Goal: Download file/media

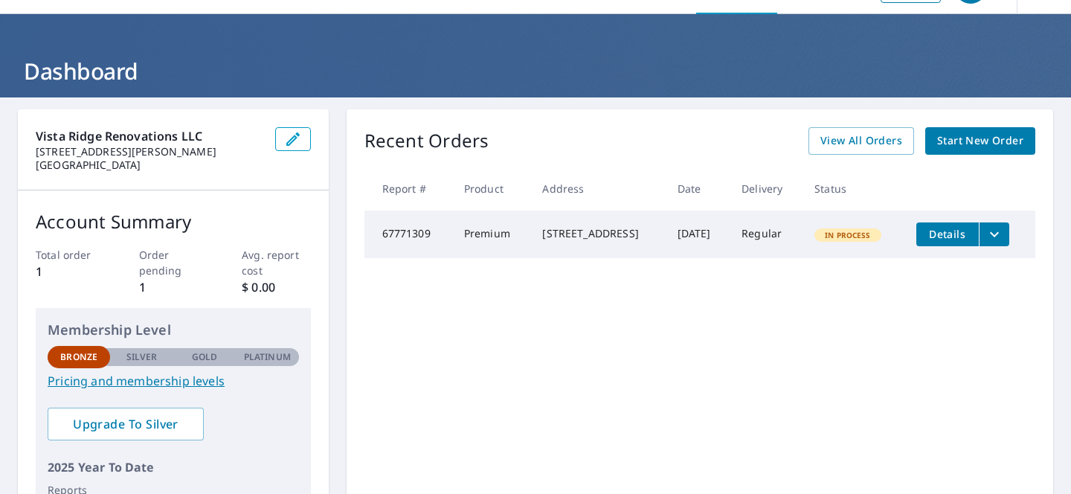
scroll to position [69, 0]
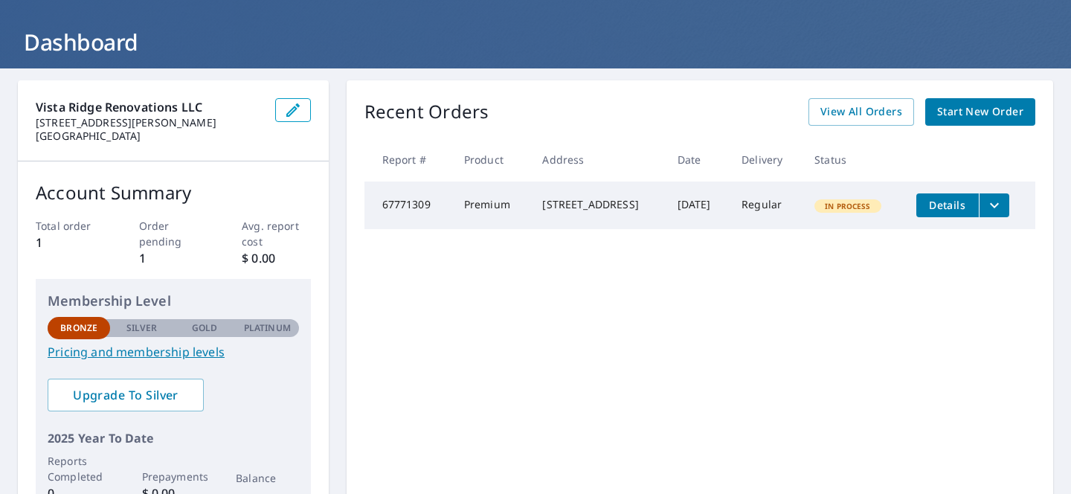
click at [1004, 200] on icon "filesDropdownBtn-67771309" at bounding box center [995, 205] width 18 height 18
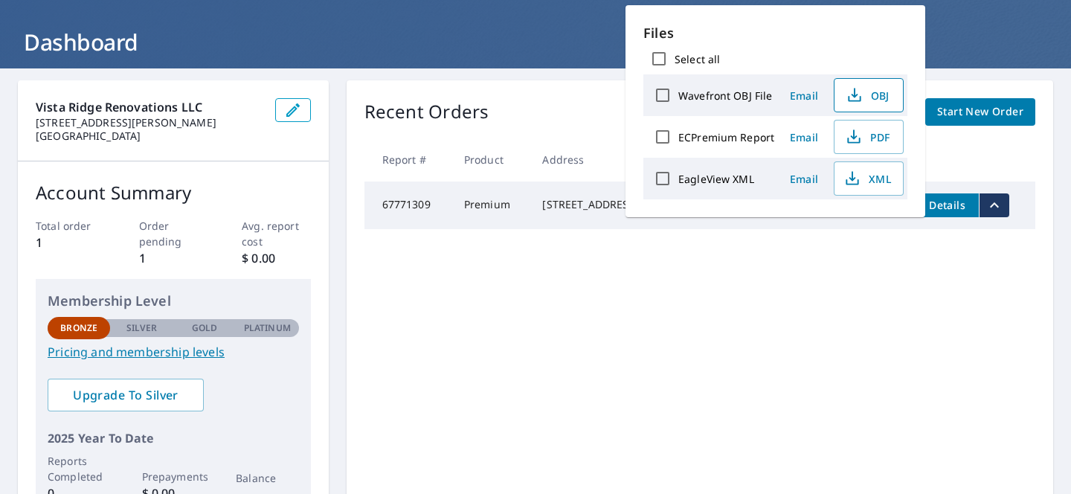
click at [873, 92] on span "OBJ" at bounding box center [868, 95] width 48 height 18
click at [871, 171] on span "XML" at bounding box center [868, 179] width 48 height 18
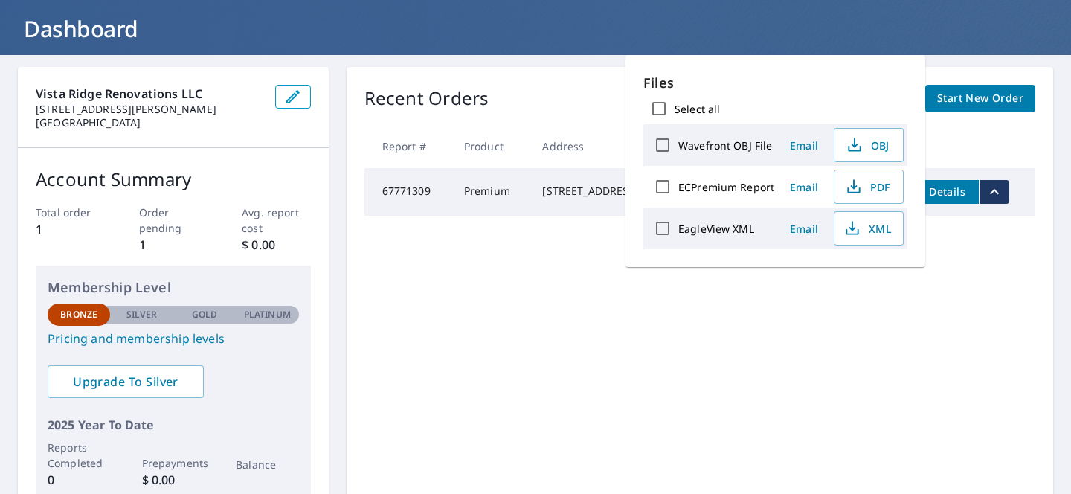
scroll to position [0, 0]
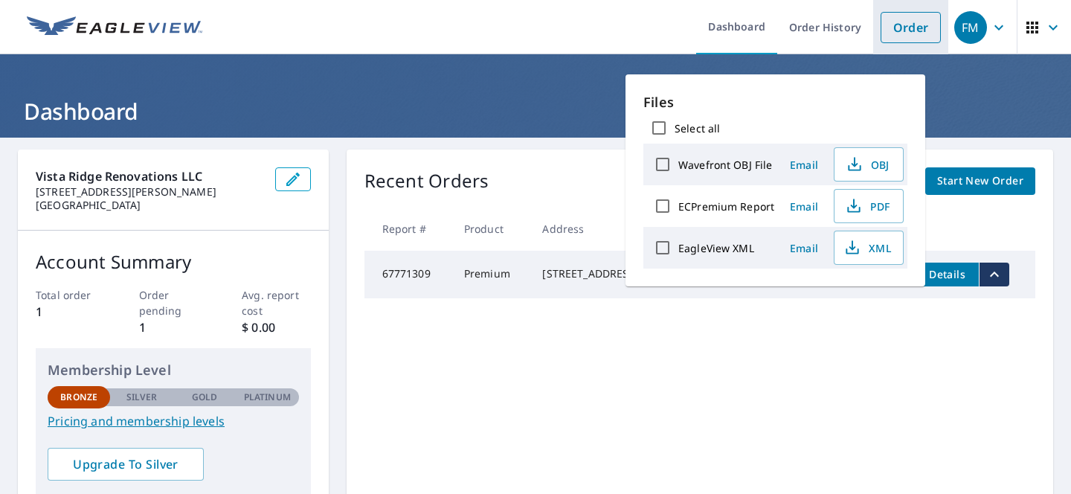
click at [911, 42] on li "Order" at bounding box center [911, 27] width 75 height 54
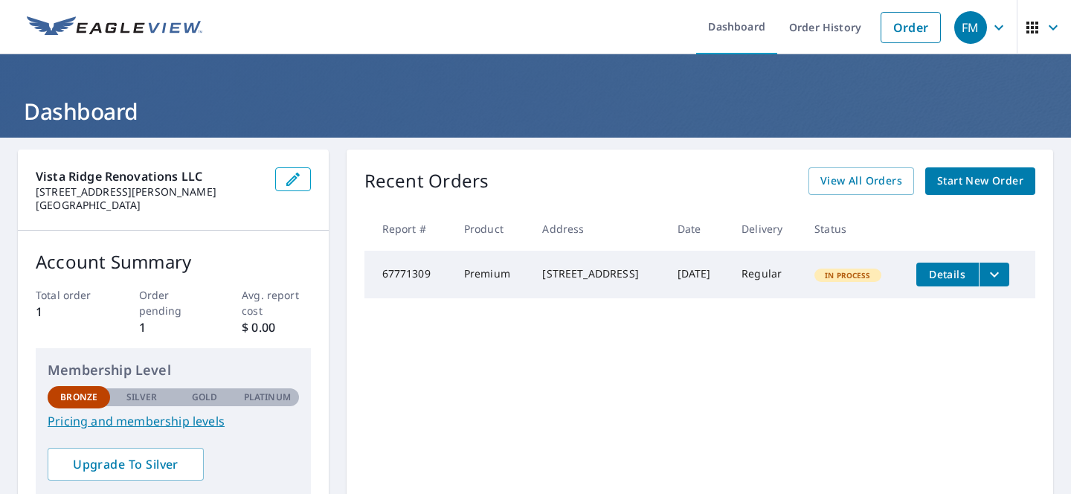
click at [769, 275] on td "Regular" at bounding box center [766, 275] width 73 height 48
click at [970, 275] on span "Details" at bounding box center [948, 274] width 45 height 14
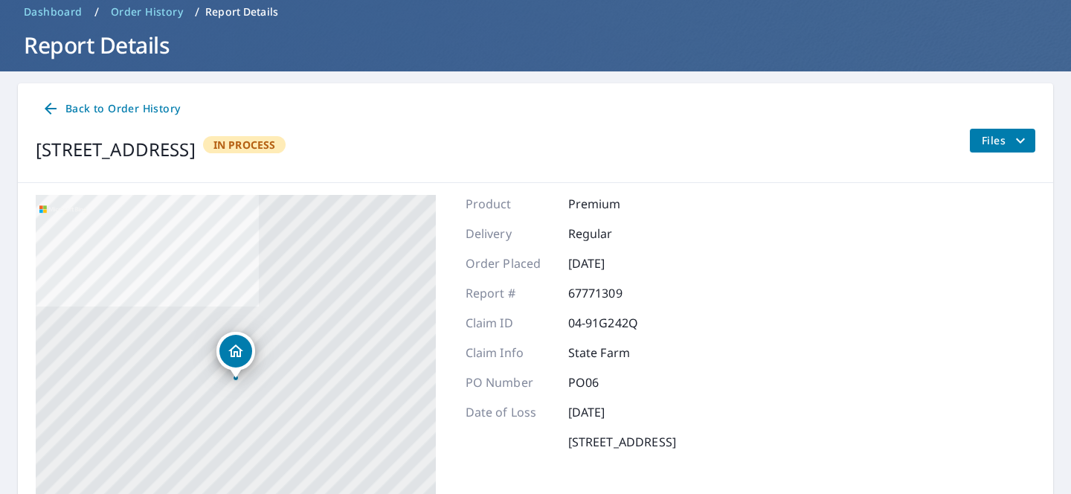
scroll to position [200, 0]
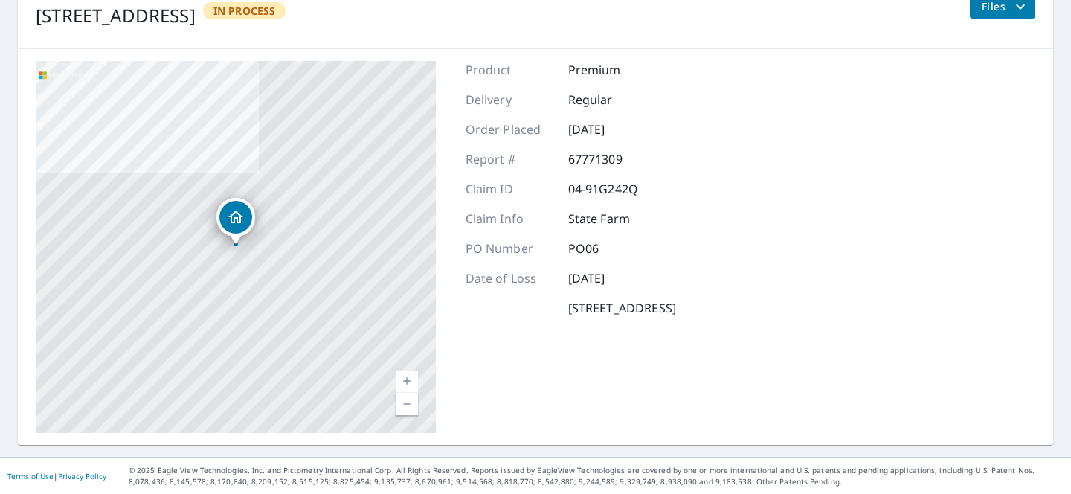
click at [621, 122] on p "[DATE]" at bounding box center [612, 130] width 89 height 18
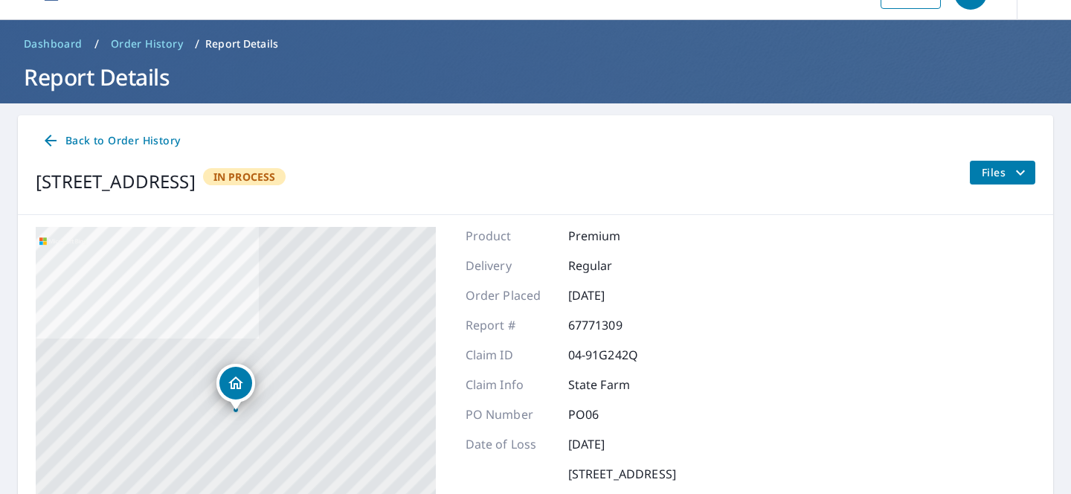
scroll to position [22, 0]
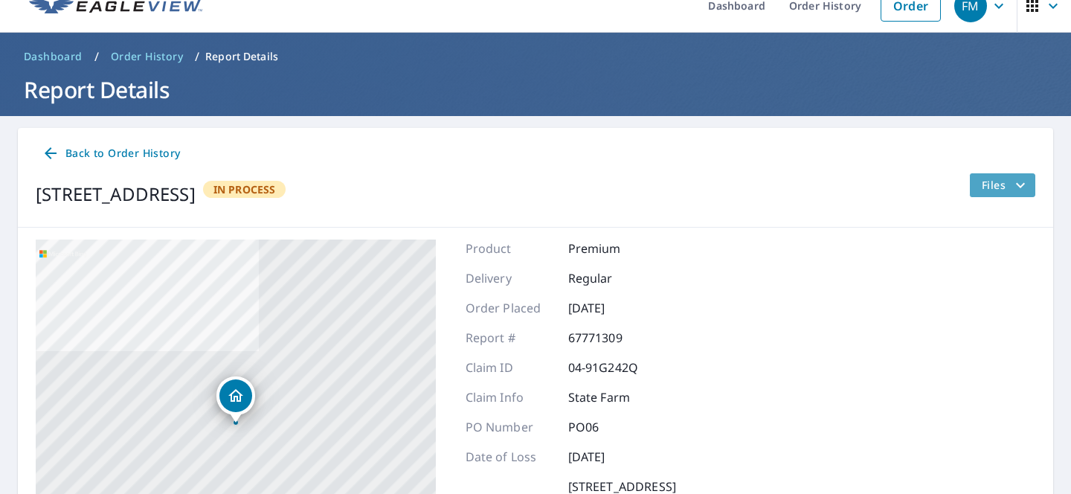
click at [999, 190] on span "Files" at bounding box center [1006, 185] width 48 height 18
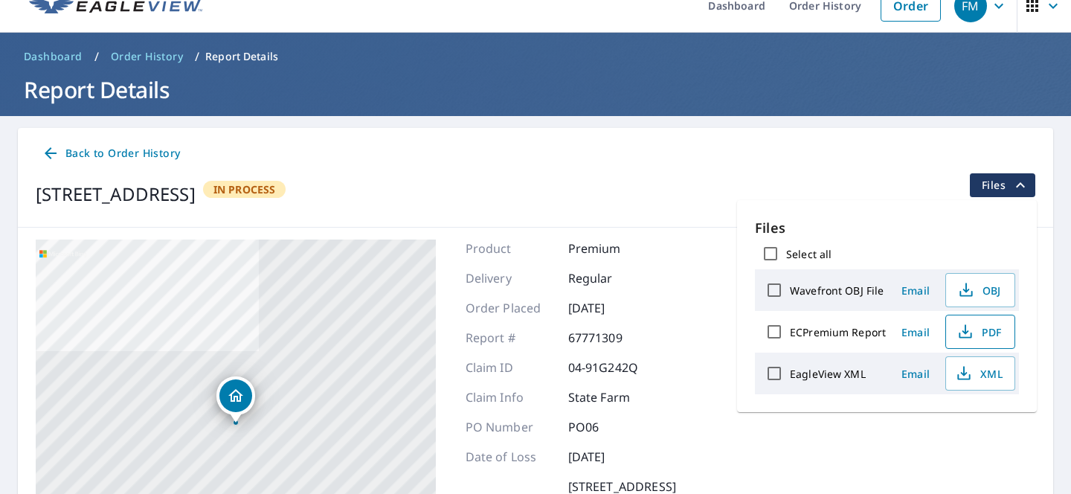
click at [961, 326] on icon "button" at bounding box center [966, 332] width 18 height 18
click at [970, 329] on icon "button" at bounding box center [966, 332] width 18 height 18
